Goal: Information Seeking & Learning: Check status

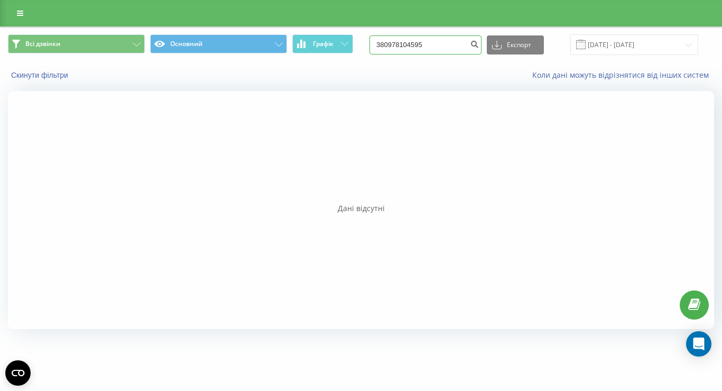
click at [462, 44] on input "380978104595" at bounding box center [426, 44] width 112 height 19
type input "3"
click at [420, 44] on input at bounding box center [426, 44] width 112 height 19
paste input "380978104595"
type input "380978104595"
